Goal: Task Accomplishment & Management: Complete application form

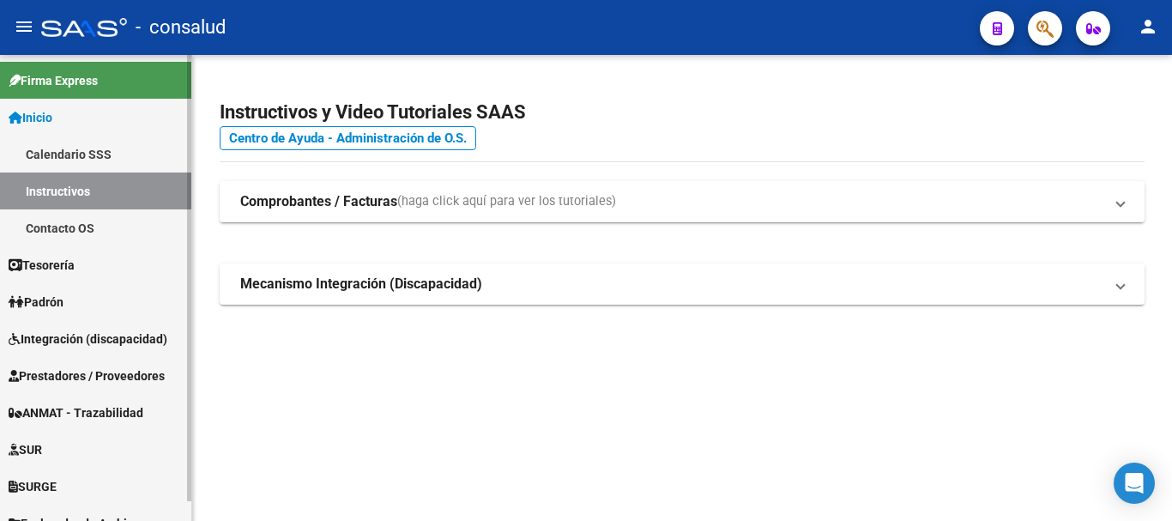
click at [144, 377] on span "Prestadores / Proveedores" at bounding box center [87, 375] width 156 height 19
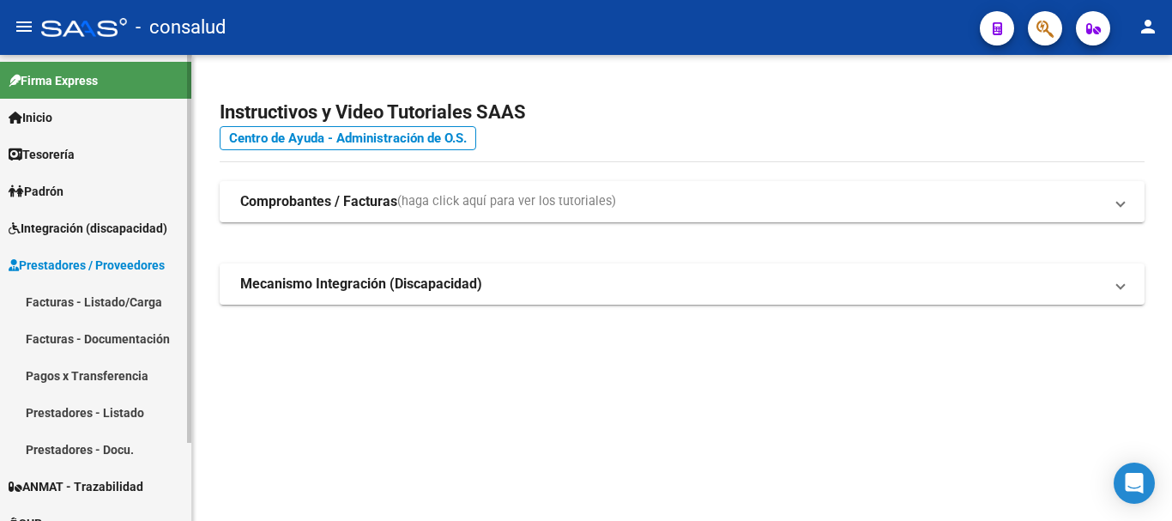
click at [99, 223] on span "Integración (discapacidad)" at bounding box center [88, 228] width 159 height 19
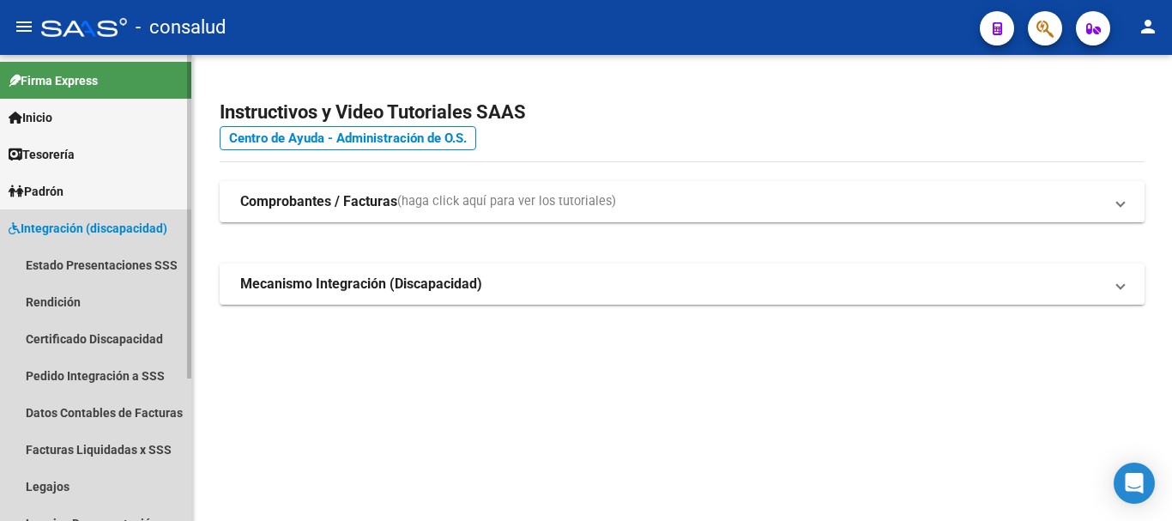
click at [101, 222] on span "Integración (discapacidad)" at bounding box center [88, 228] width 159 height 19
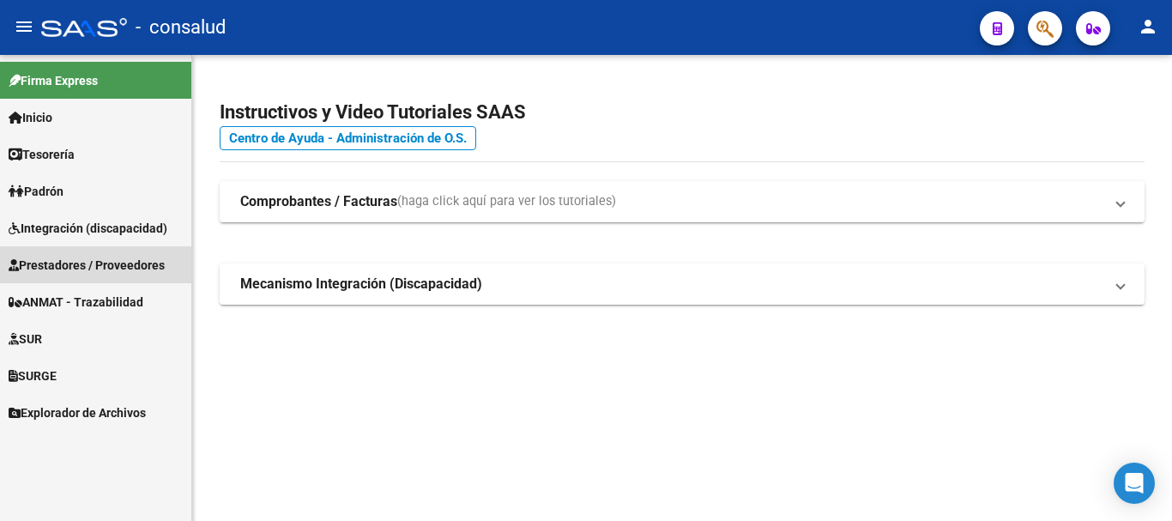
click at [111, 253] on link "Prestadores / Proveedores" at bounding box center [95, 264] width 191 height 37
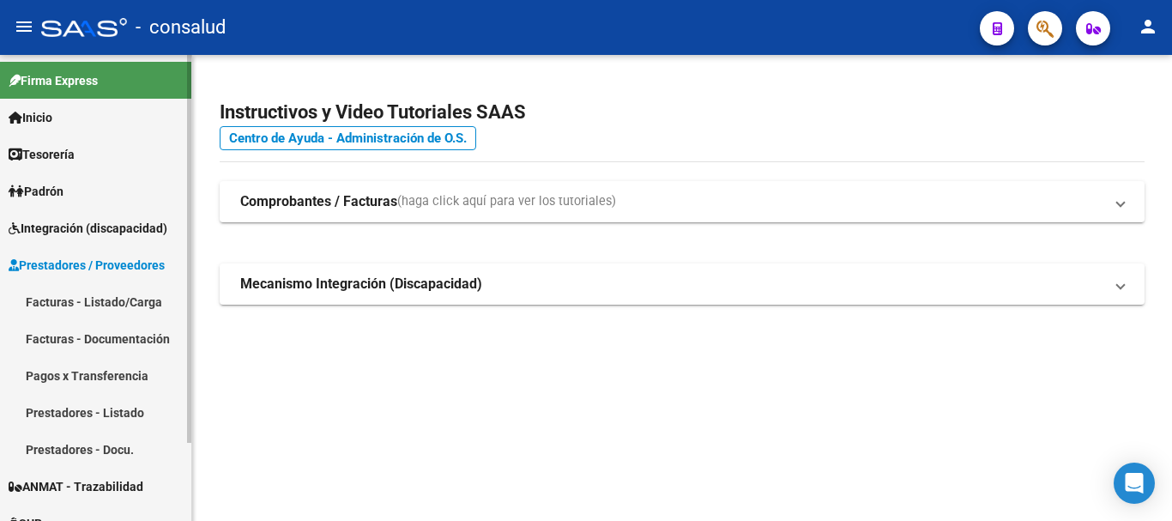
click at [64, 295] on link "Facturas - Listado/Carga" at bounding box center [95, 301] width 191 height 37
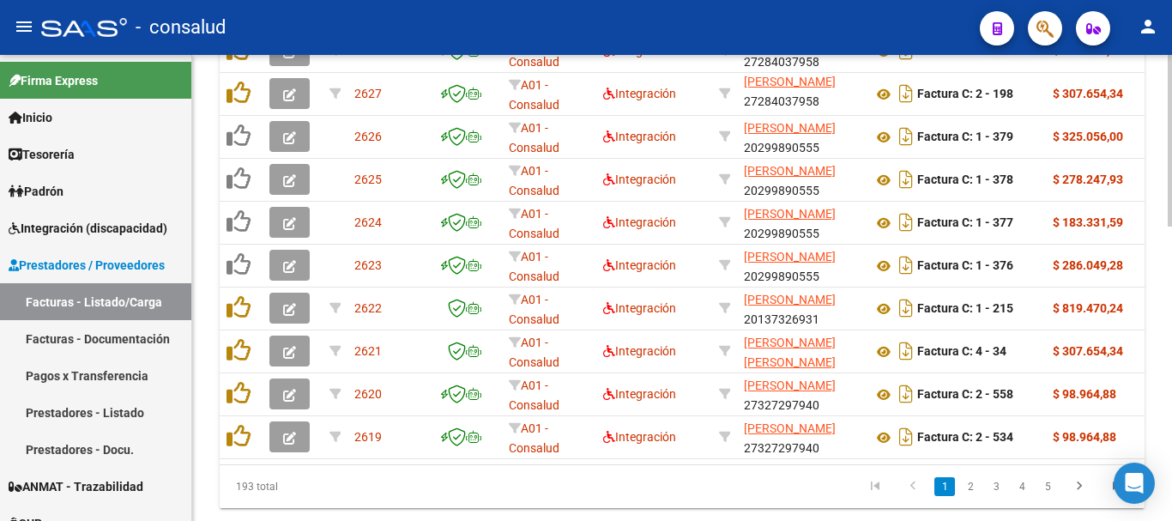
scroll to position [796, 0]
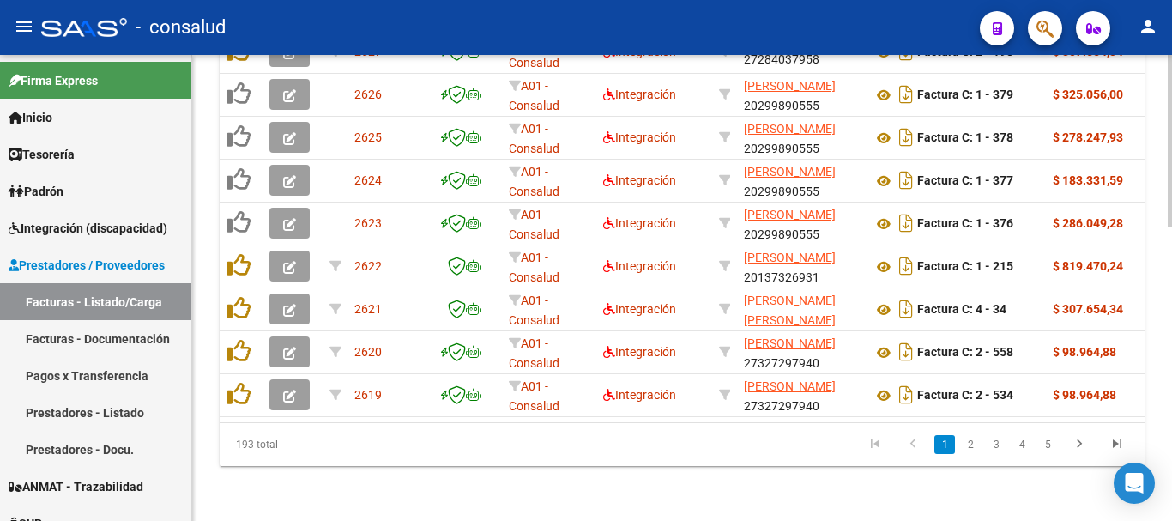
click at [1171, 402] on div at bounding box center [1169, 435] width 4 height 172
click at [973, 449] on link "2" at bounding box center [970, 444] width 21 height 19
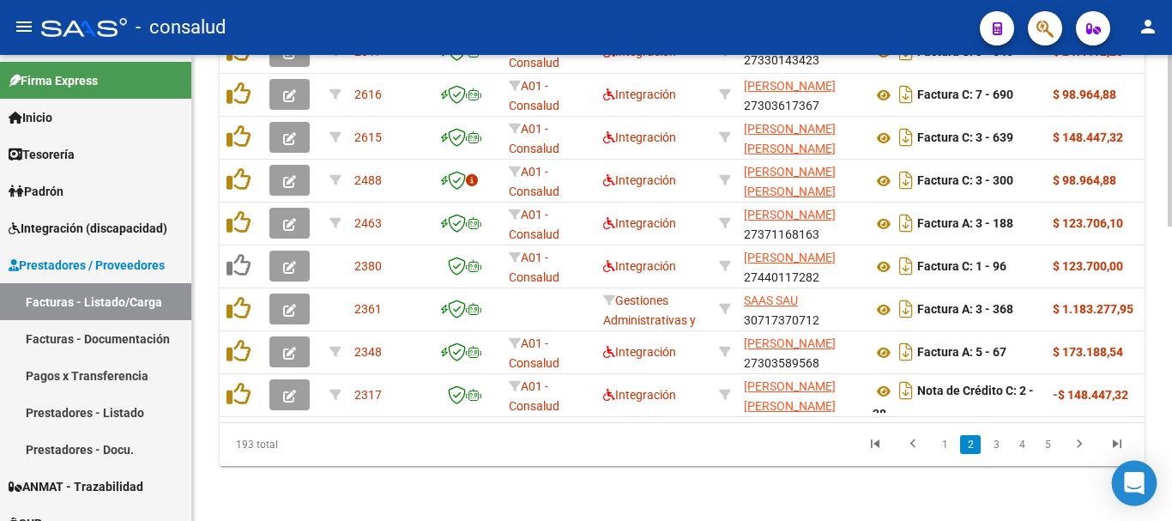
click at [1141, 491] on icon "Open Intercom Messenger" at bounding box center [1134, 483] width 22 height 22
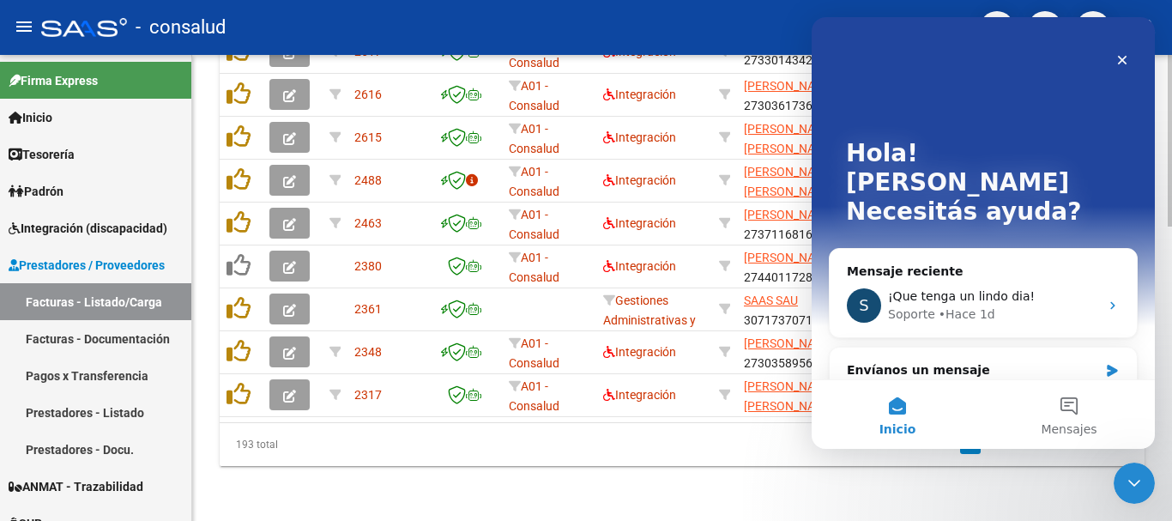
scroll to position [0, 0]
click at [963, 289] on span "¡Que tenga un lindo dia!" at bounding box center [961, 296] width 147 height 14
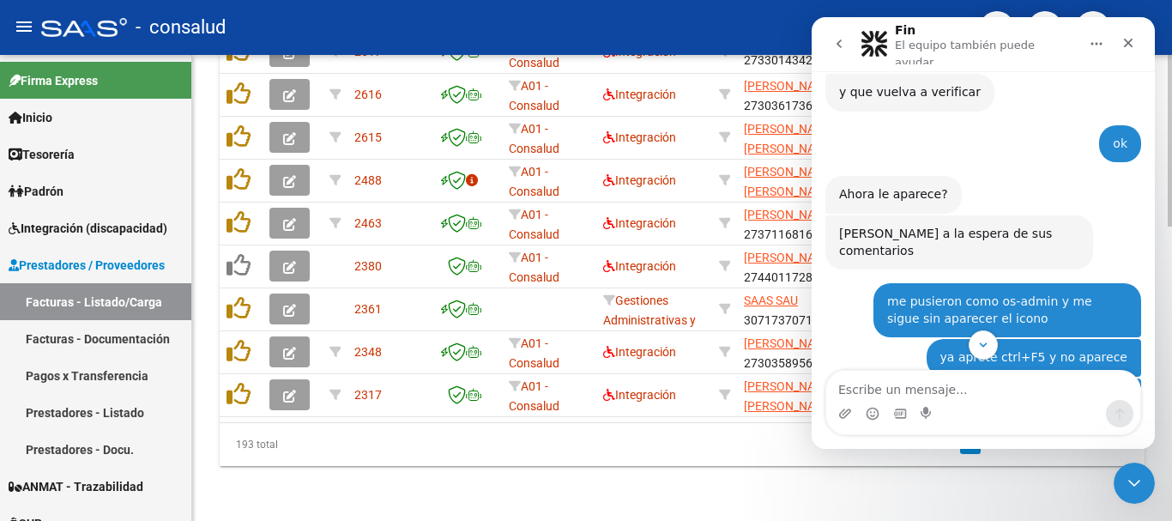
scroll to position [1898, 0]
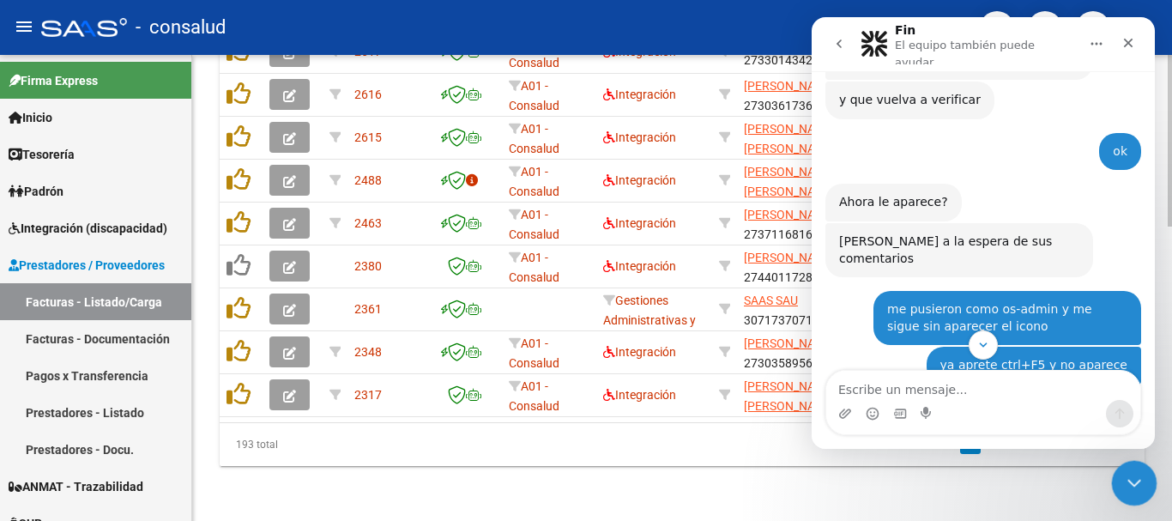
click at [1118, 477] on div "Cerrar Intercom Messenger" at bounding box center [1131, 480] width 41 height 41
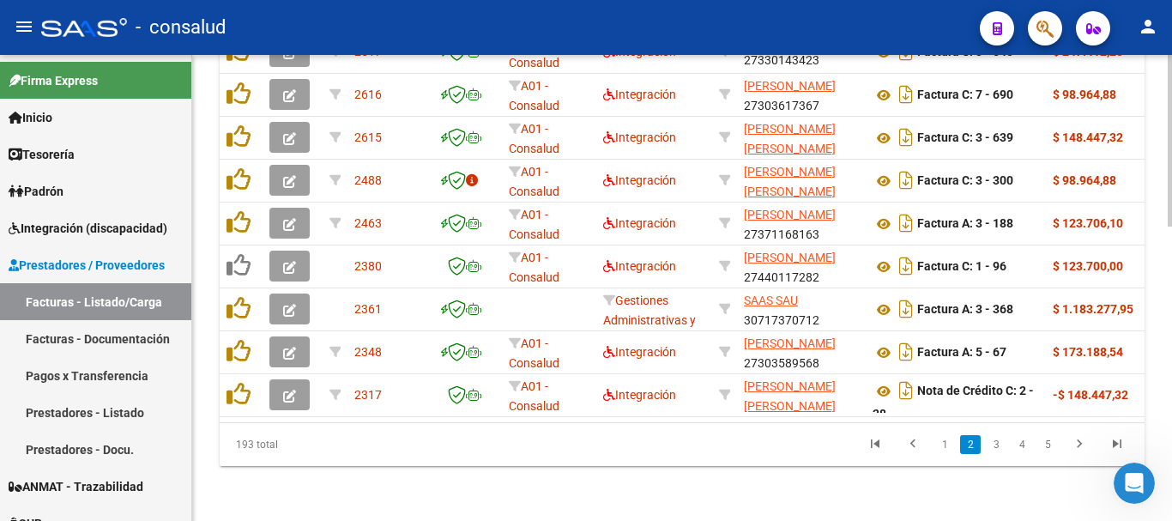
scroll to position [2841, 0]
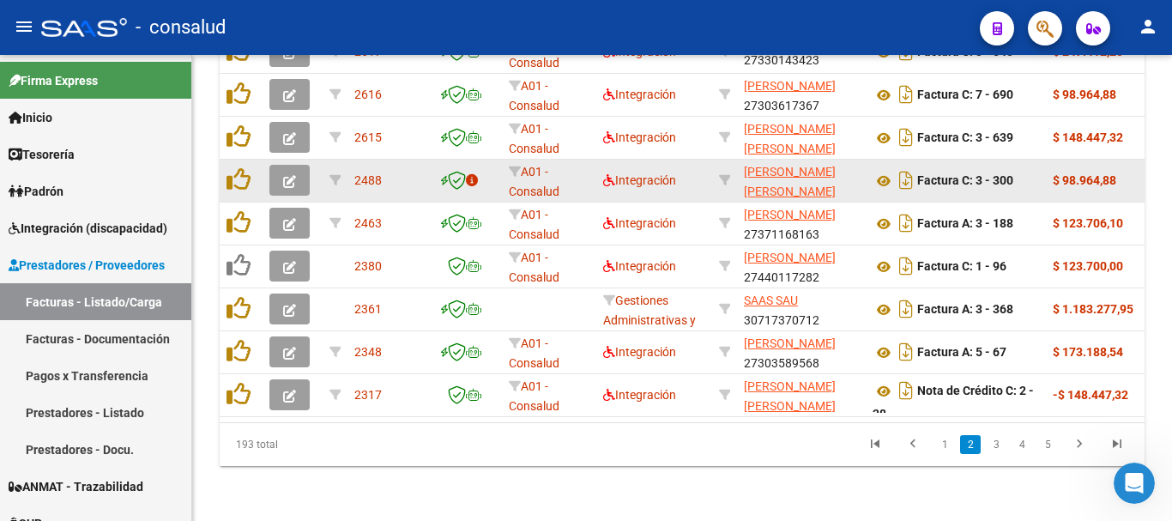
click at [296, 165] on button "button" at bounding box center [289, 180] width 40 height 31
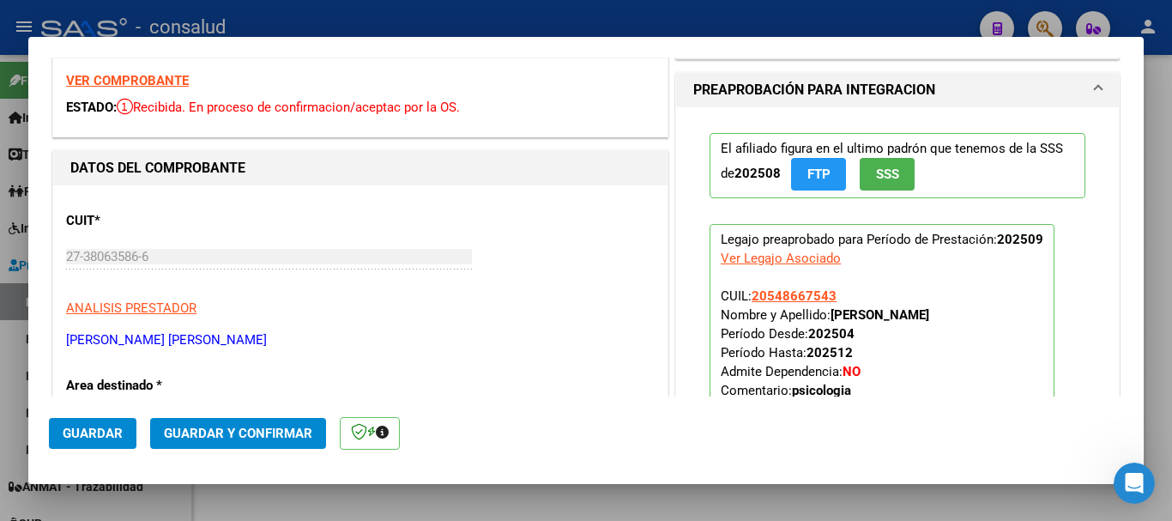
scroll to position [0, 0]
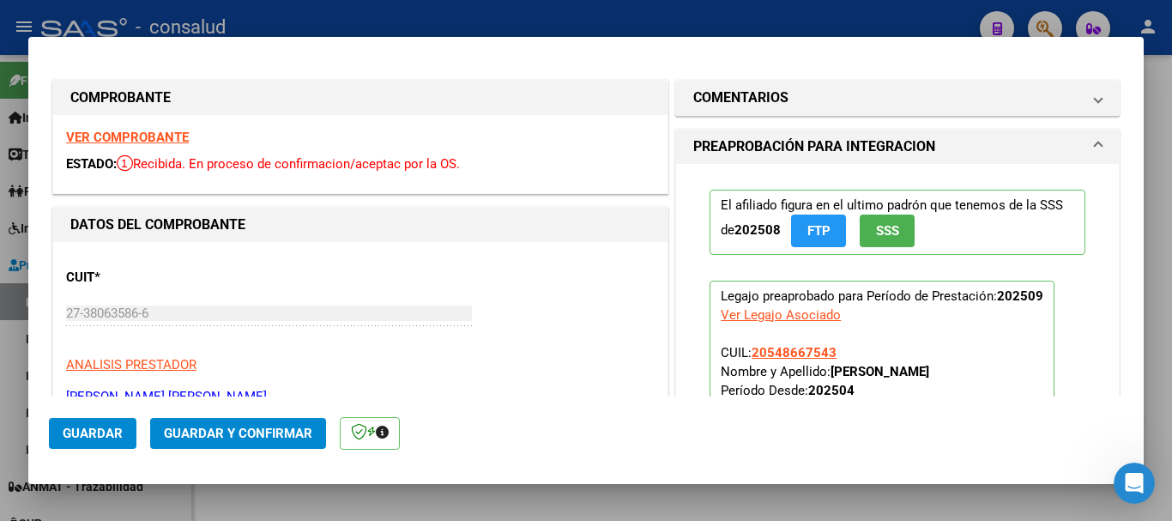
click at [123, 140] on strong "VER COMPROBANTE" at bounding box center [127, 137] width 123 height 15
click at [1133, 478] on icon "Abrir Intercom Messenger" at bounding box center [1131, 480] width 12 height 14
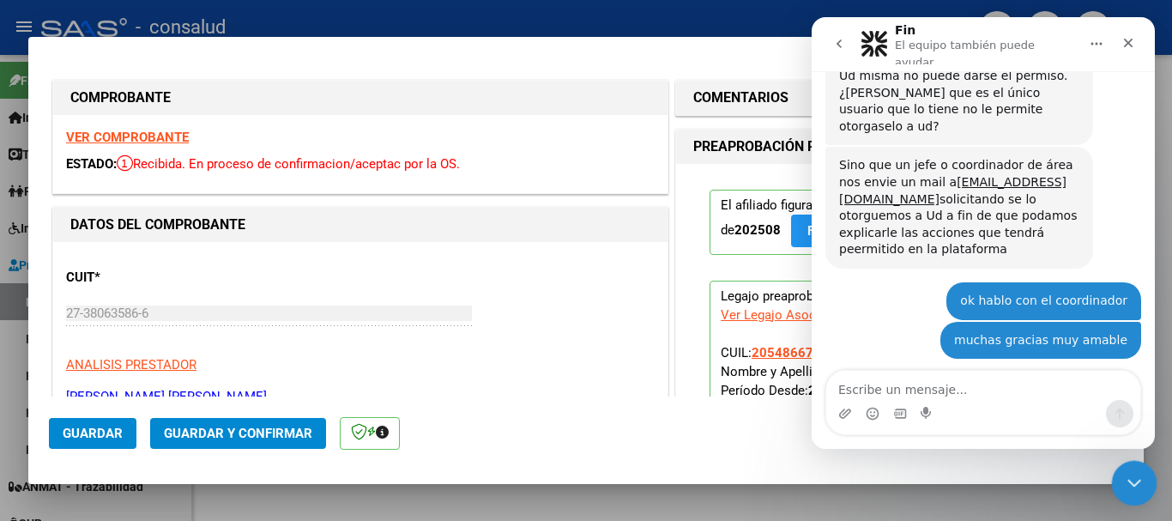
scroll to position [2841, 0]
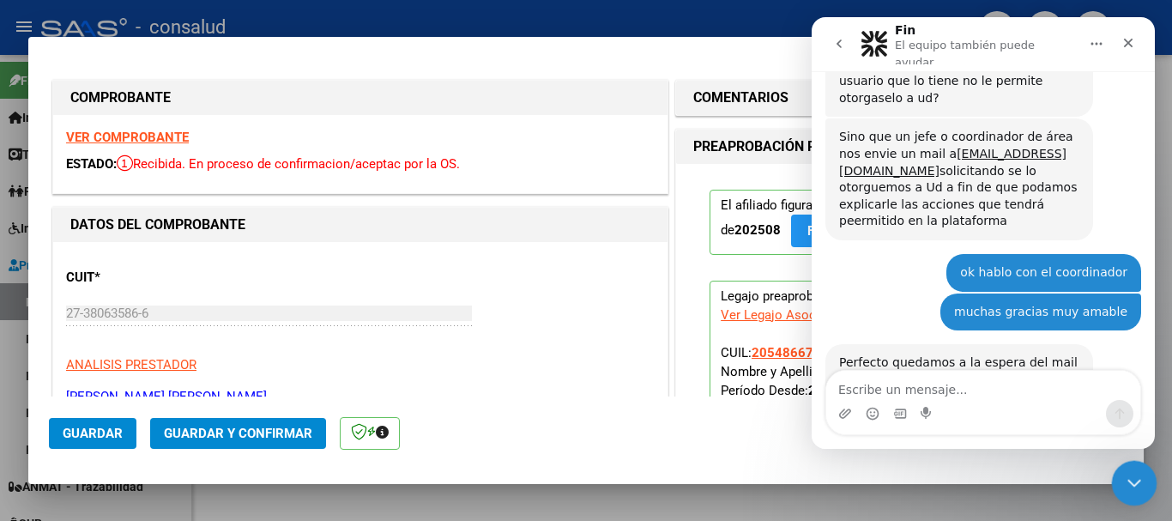
click at [1133, 477] on icon "Cerrar Intercom Messenger" at bounding box center [1131, 480] width 21 height 21
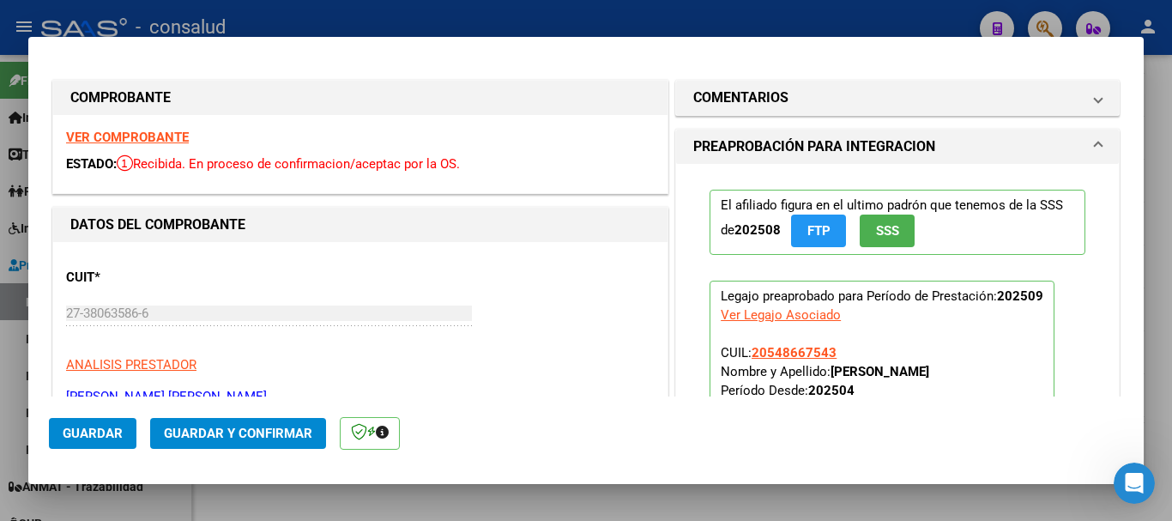
click at [612, 383] on div "CUIT * 27-38063586-6 Ingresar CUIT ANALISIS PRESTADOR [PERSON_NAME] [PERSON_NAM…" at bounding box center [360, 330] width 588 height 151
type input "$ 0,00"
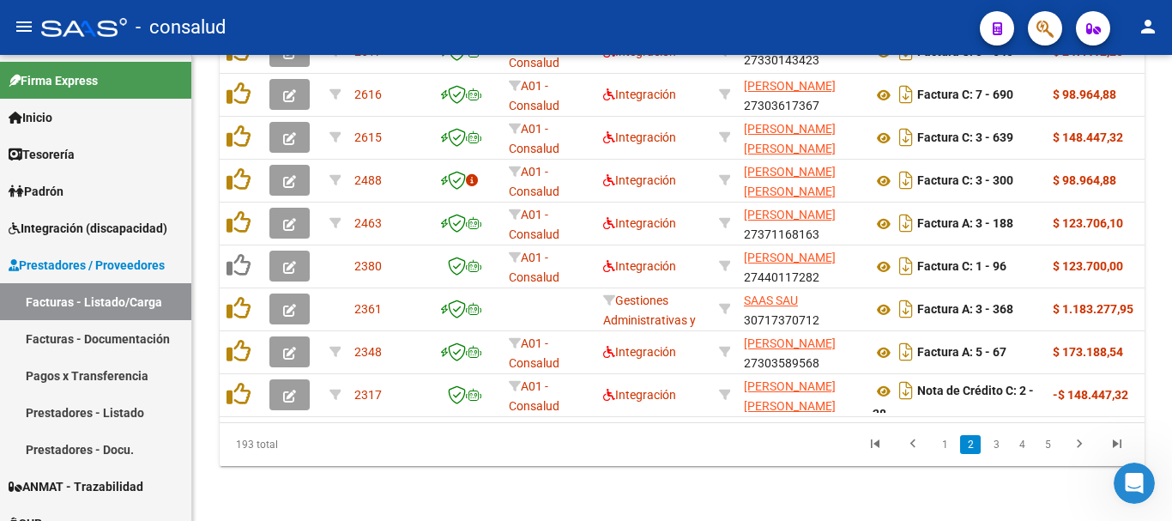
scroll to position [796, 0]
click at [993, 444] on link "3" at bounding box center [995, 444] width 21 height 19
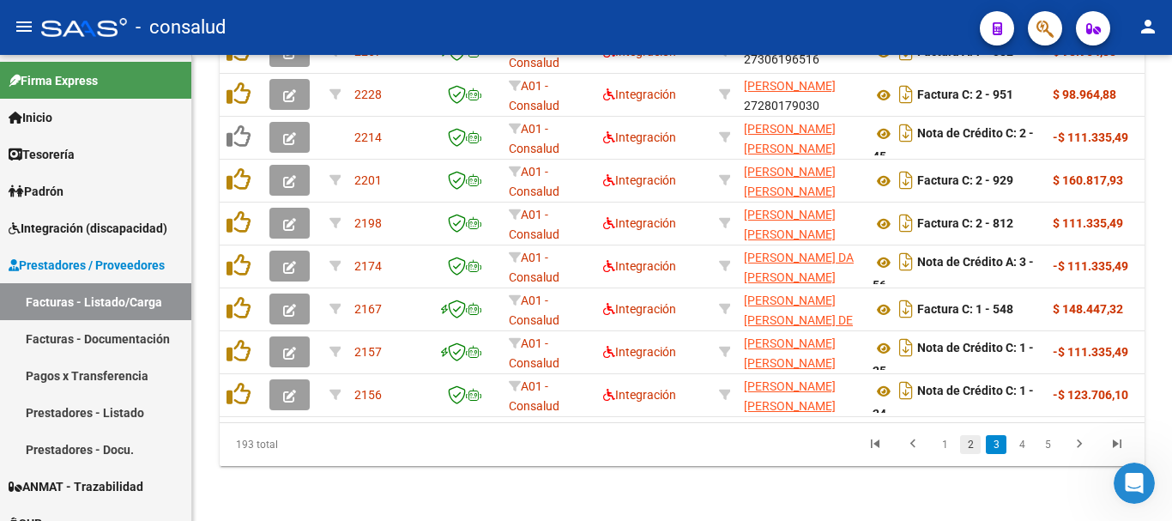
click at [973, 449] on link "2" at bounding box center [970, 444] width 21 height 19
